Goal: Task Accomplishment & Management: Use online tool/utility

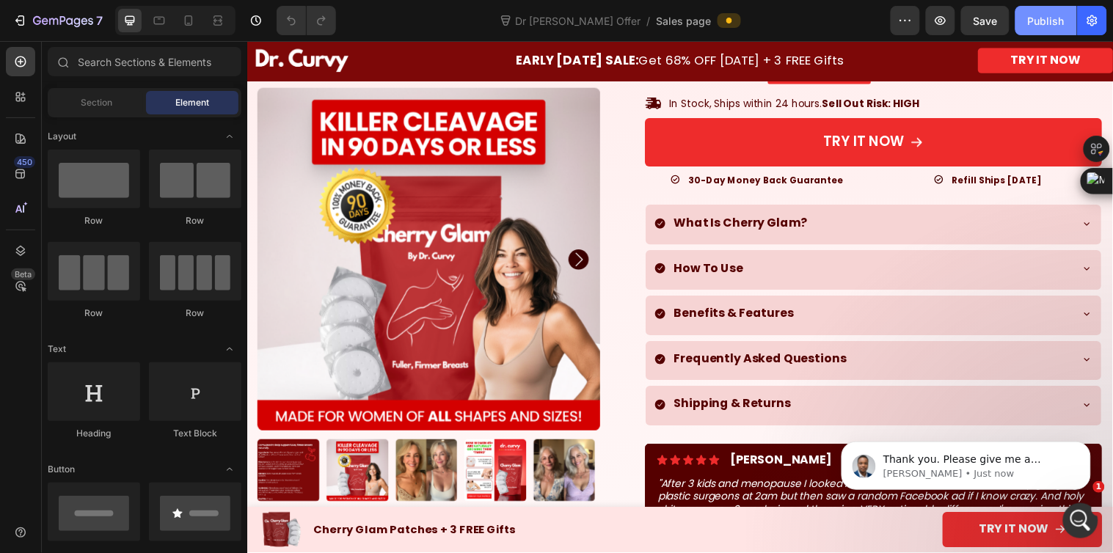
click at [1031, 25] on div "Publish" at bounding box center [1046, 20] width 37 height 15
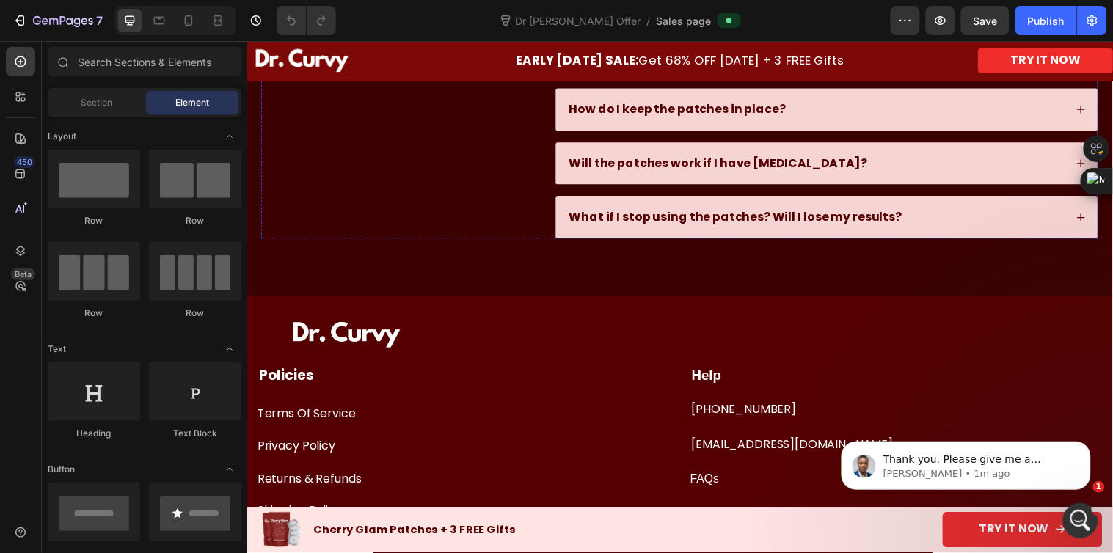
scroll to position [3994, 0]
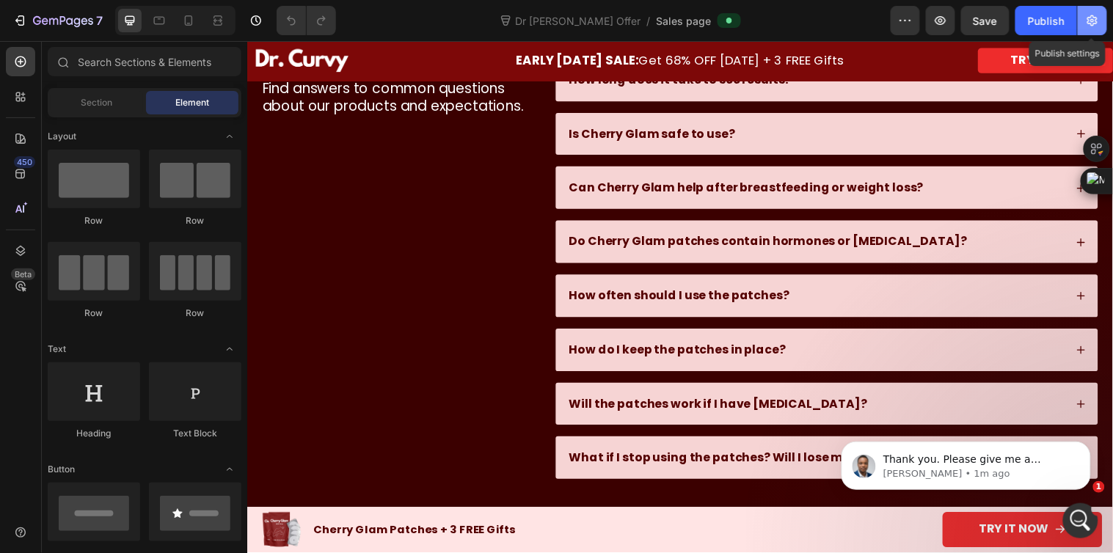
click at [1094, 21] on icon "button" at bounding box center [1092, 20] width 15 height 15
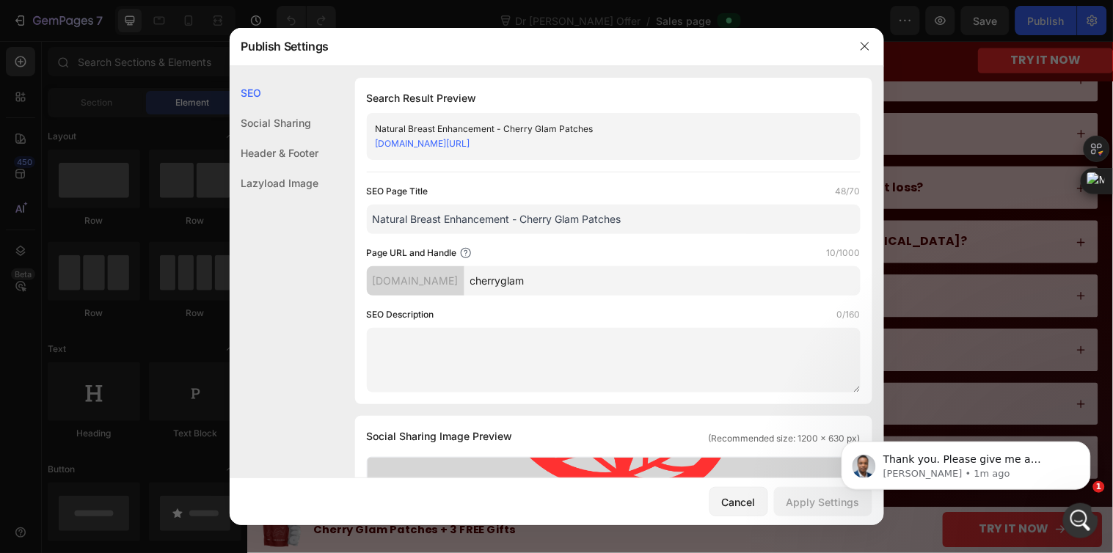
drag, startPoint x: 585, startPoint y: 286, endPoint x: 619, endPoint y: 291, distance: 34.9
click at [617, 290] on input "cherryglam" at bounding box center [662, 280] width 396 height 29
click at [864, 38] on button "button" at bounding box center [864, 45] width 23 height 23
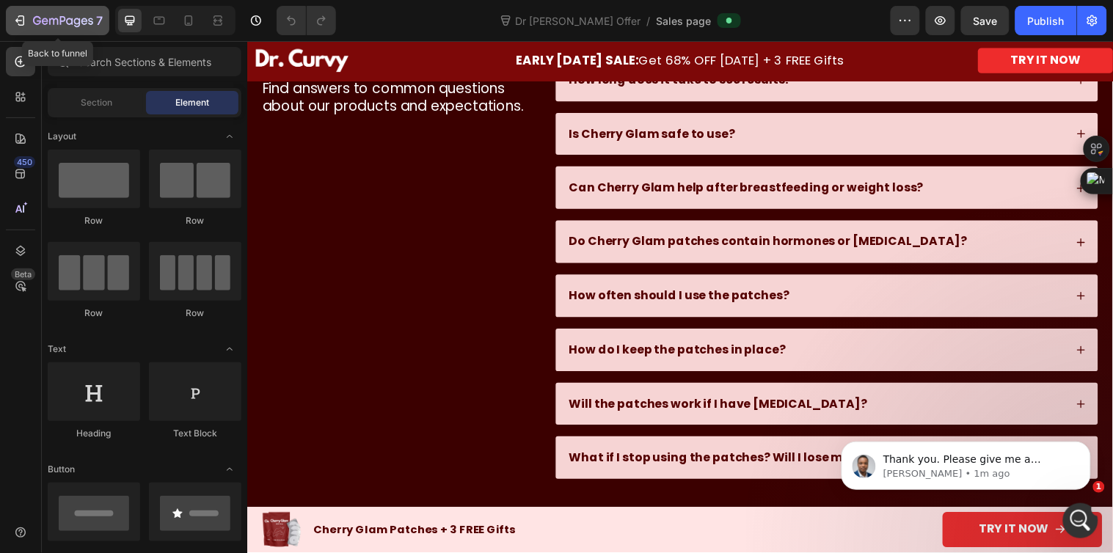
click at [23, 18] on icon "button" at bounding box center [19, 20] width 15 height 15
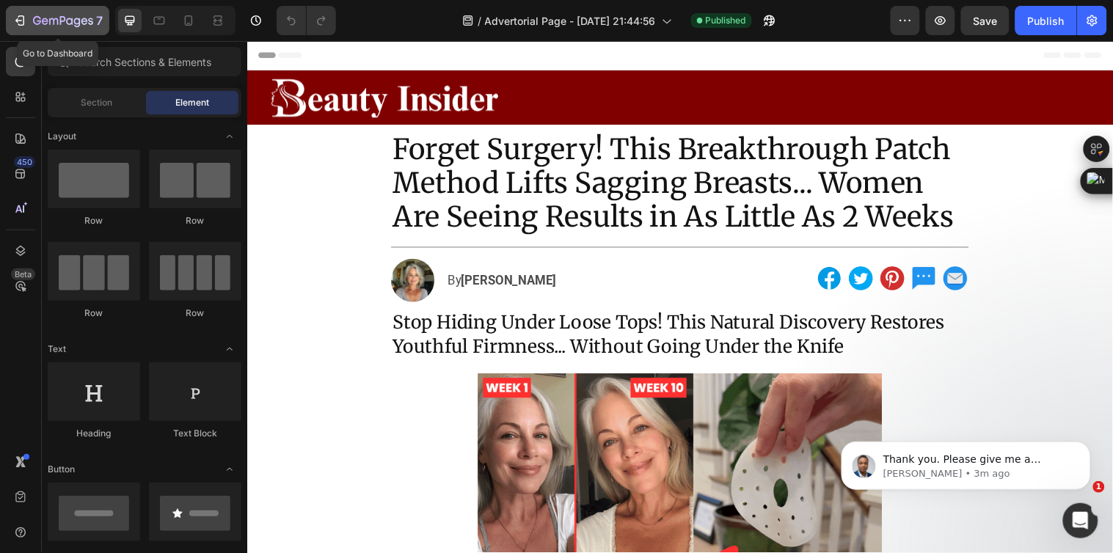
click at [18, 17] on icon "button" at bounding box center [21, 20] width 7 height 10
